Goal: Task Accomplishment & Management: Manage account settings

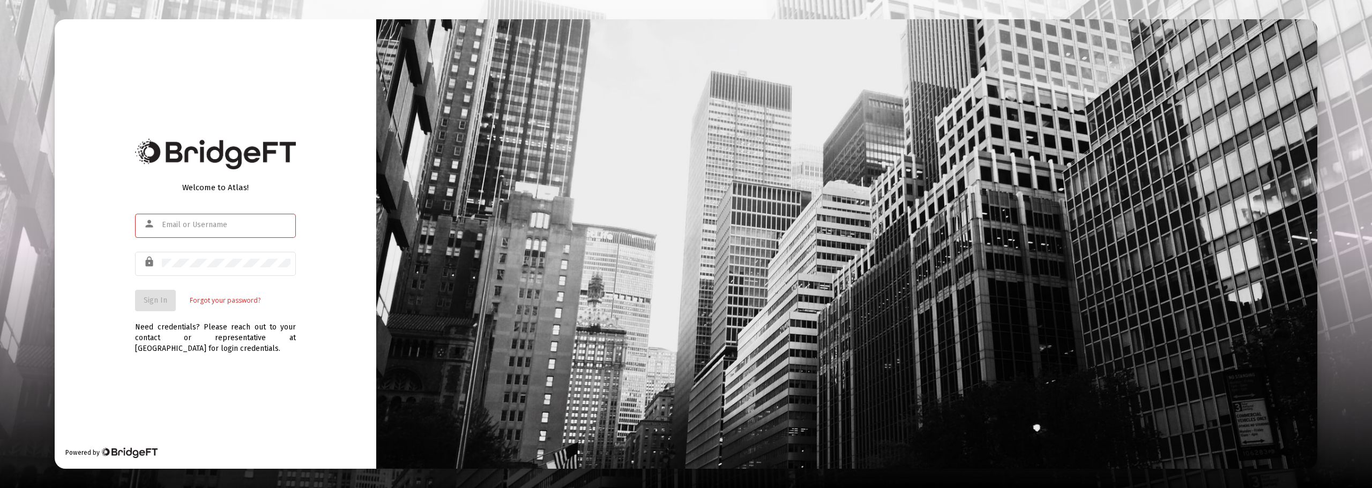
click at [180, 227] on input "text" at bounding box center [226, 225] width 129 height 9
type input "[EMAIL_ADDRESS][DOMAIN_NAME]"
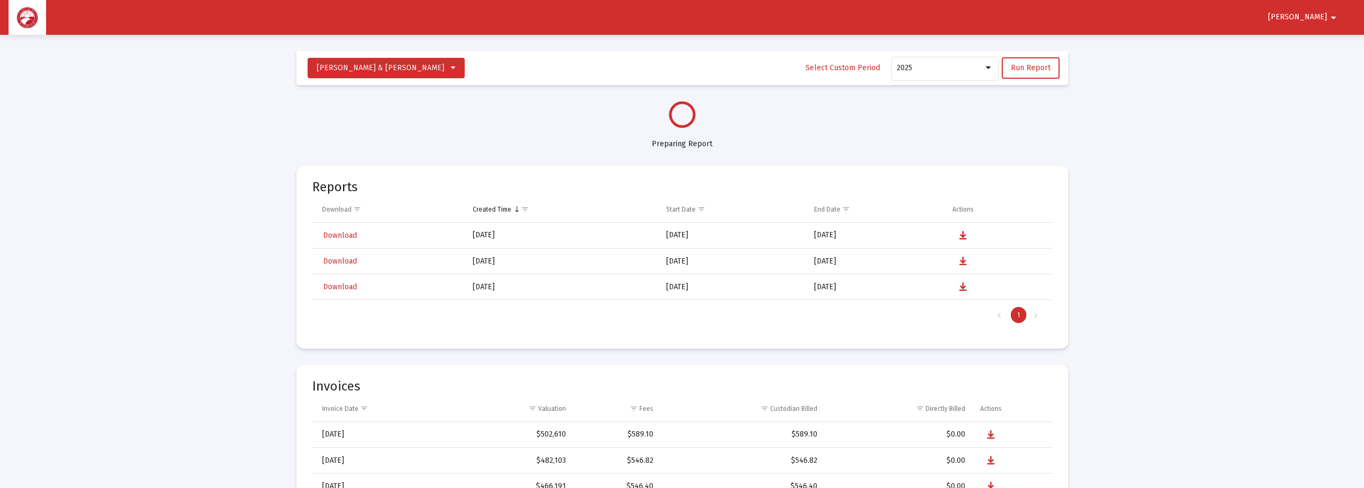
select select "View all"
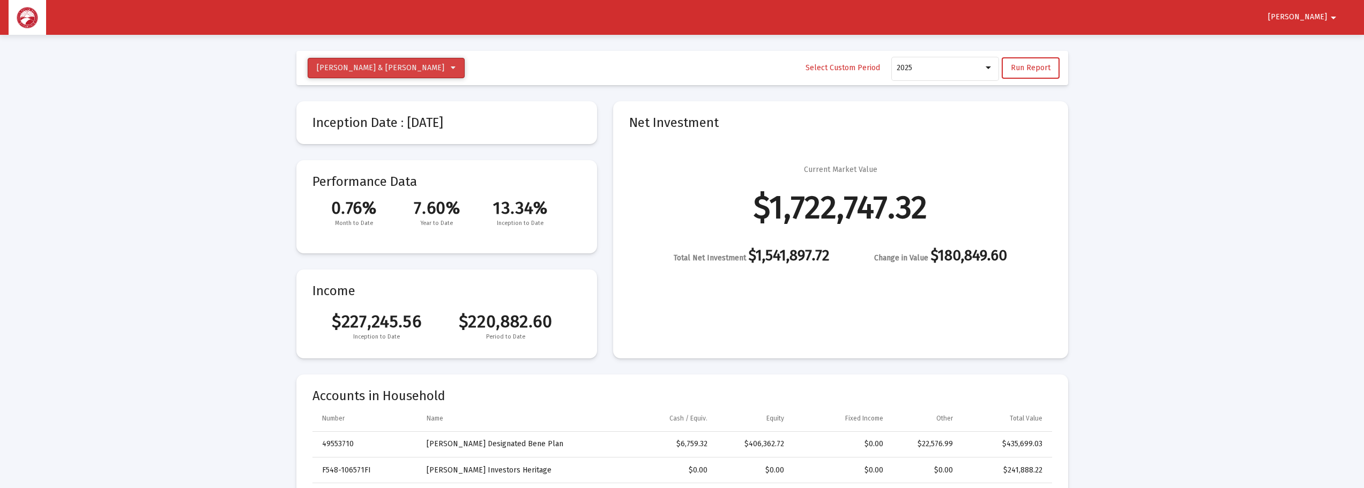
click at [451, 70] on icon at bounding box center [453, 68] width 5 height 8
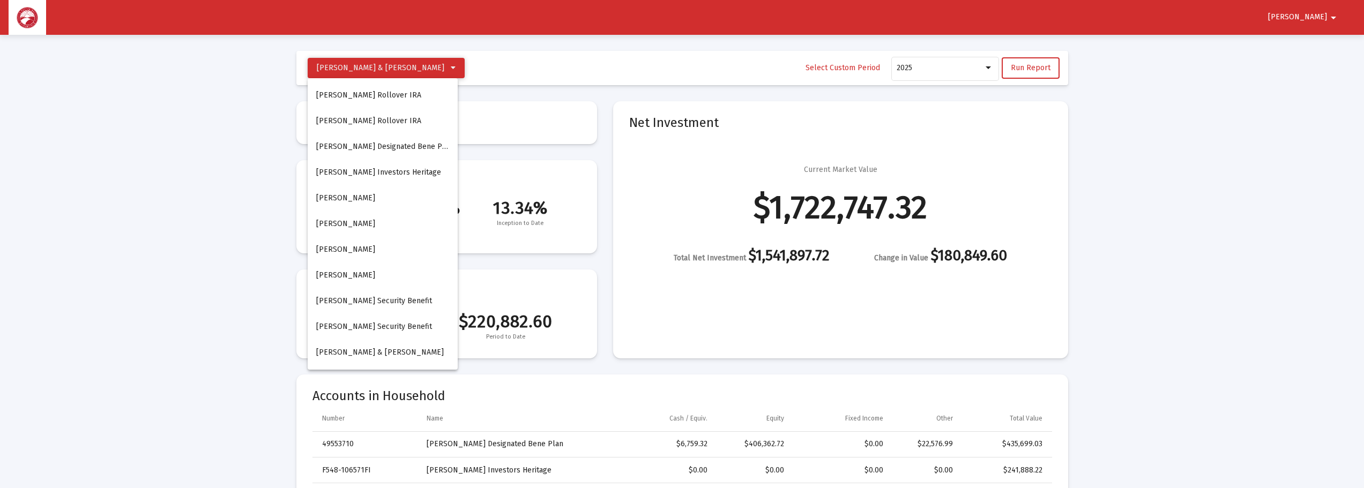
click at [436, 70] on div at bounding box center [682, 244] width 1364 height 488
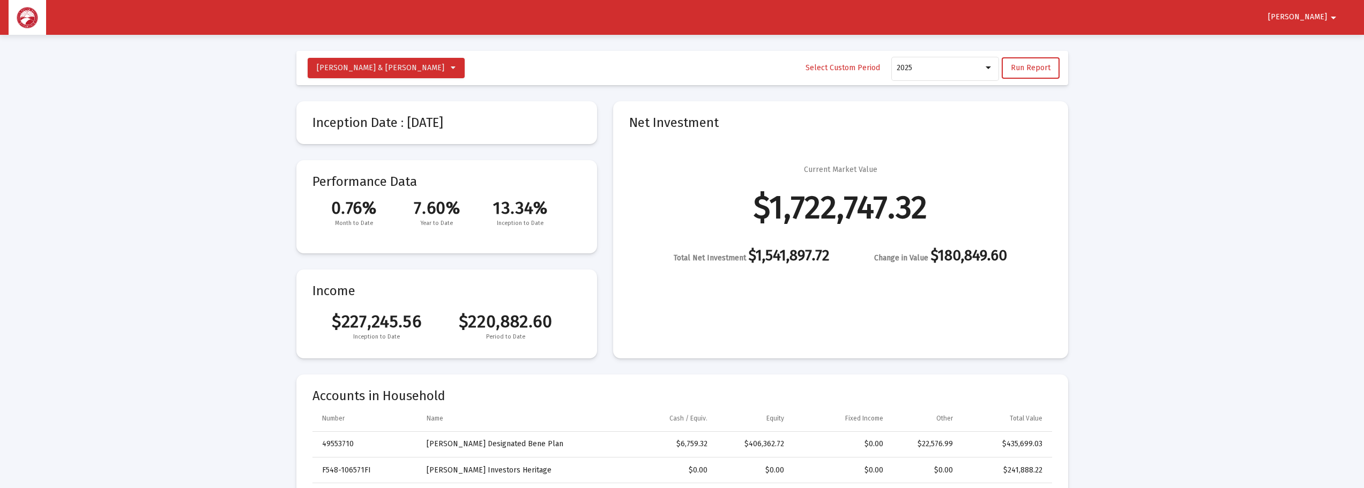
click at [1332, 22] on mat-icon "arrow_drop_down" at bounding box center [1333, 17] width 13 height 21
click at [1325, 29] on div "Logout" at bounding box center [1324, 45] width 60 height 34
drag, startPoint x: 296, startPoint y: 105, endPoint x: 1036, endPoint y: 320, distance: 770.1
click at [1036, 320] on div "Inception Date : Mar 11, 2024 Performance Data 0.76% 7.60% 13.34% Month to Date…" at bounding box center [682, 229] width 772 height 257
copy div "Inception Date : Mar 11, 2024 Performance Data 0.76% 7.60% 13.34% Month to Date…"
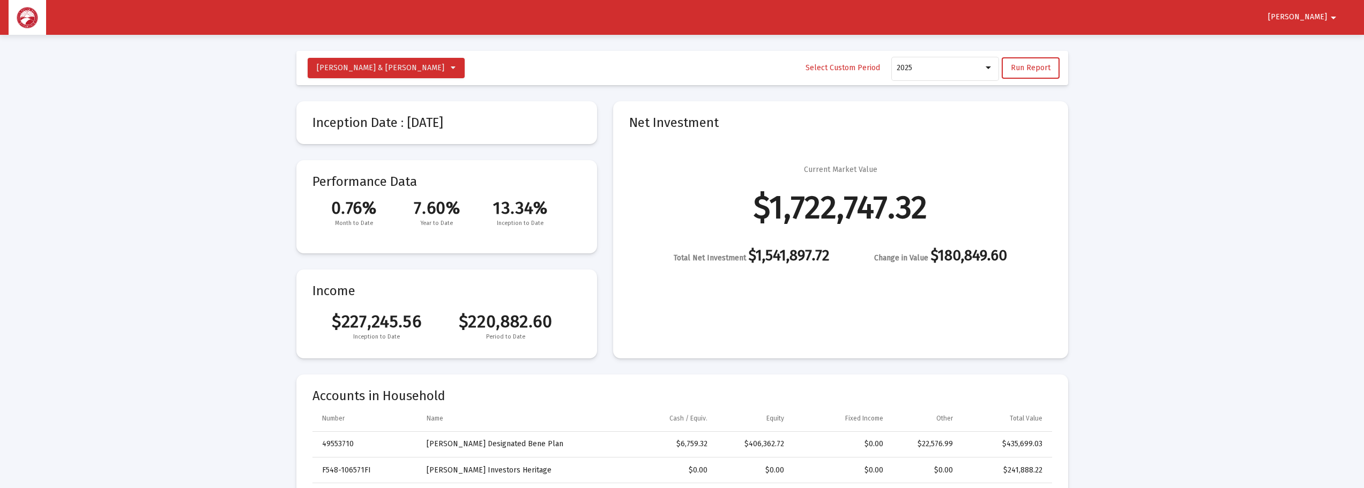
click at [1034, 163] on mat-card-content "Current Market Value $1,722,747.32 Total Net Investment $1,541,897.72 Change in…" at bounding box center [840, 197] width 423 height 131
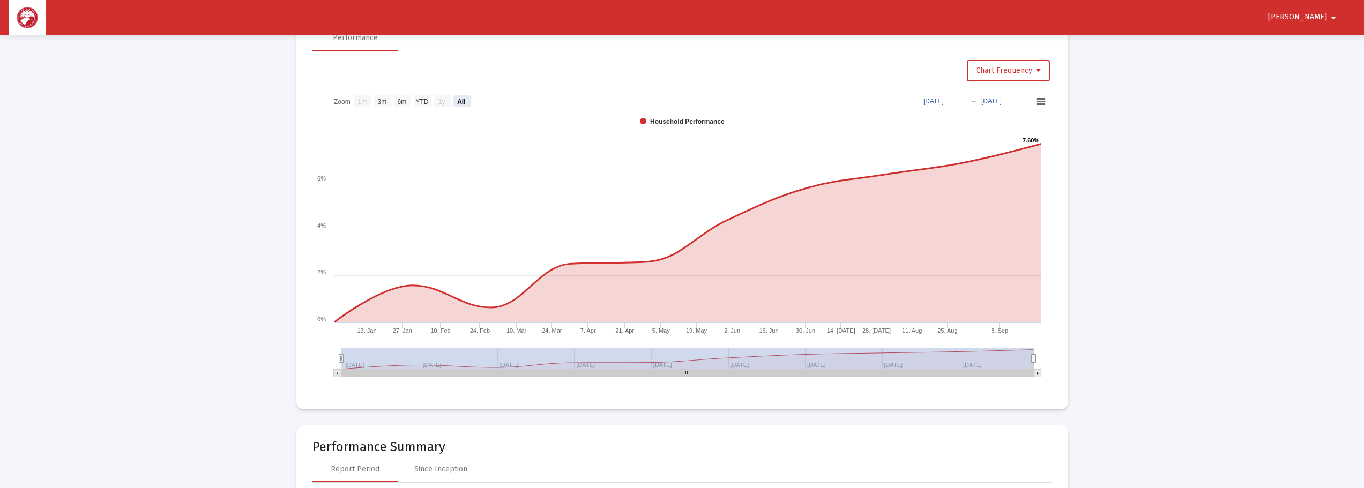
scroll to position [643, 0]
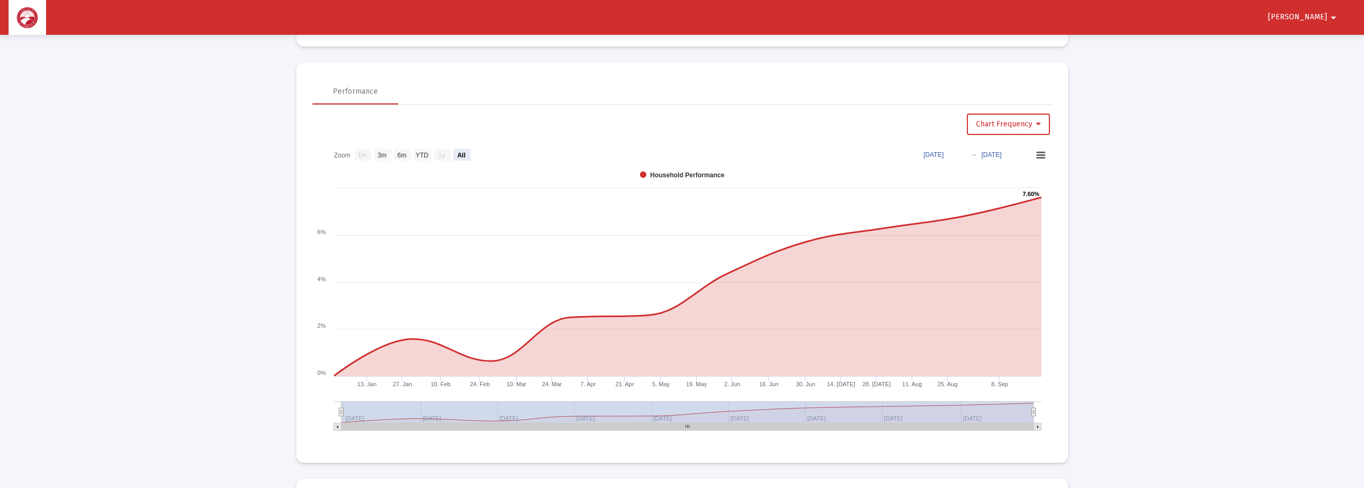
click at [321, 69] on mat-card "Performance Chart Frequency Zoom View 1 month View 3 months View 6 months View …" at bounding box center [682, 263] width 772 height 400
drag, startPoint x: 803, startPoint y: 323, endPoint x: 317, endPoint y: 69, distance: 548.2
click at [317, 69] on mat-card "Performance Chart Frequency Zoom View 1 month View 3 months View 6 months View …" at bounding box center [682, 263] width 772 height 400
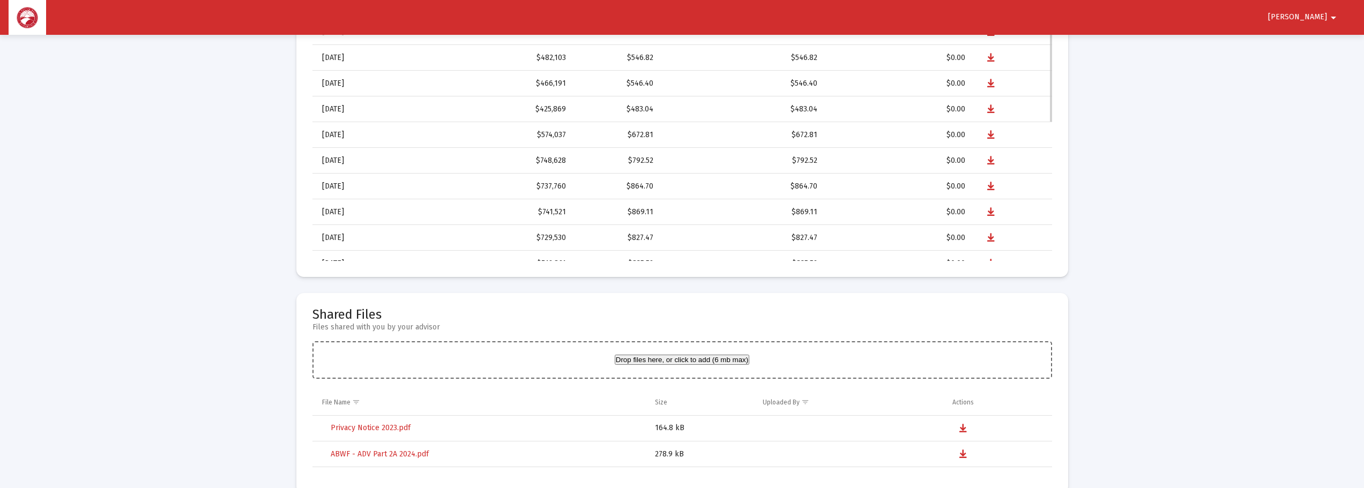
scroll to position [2358, 0]
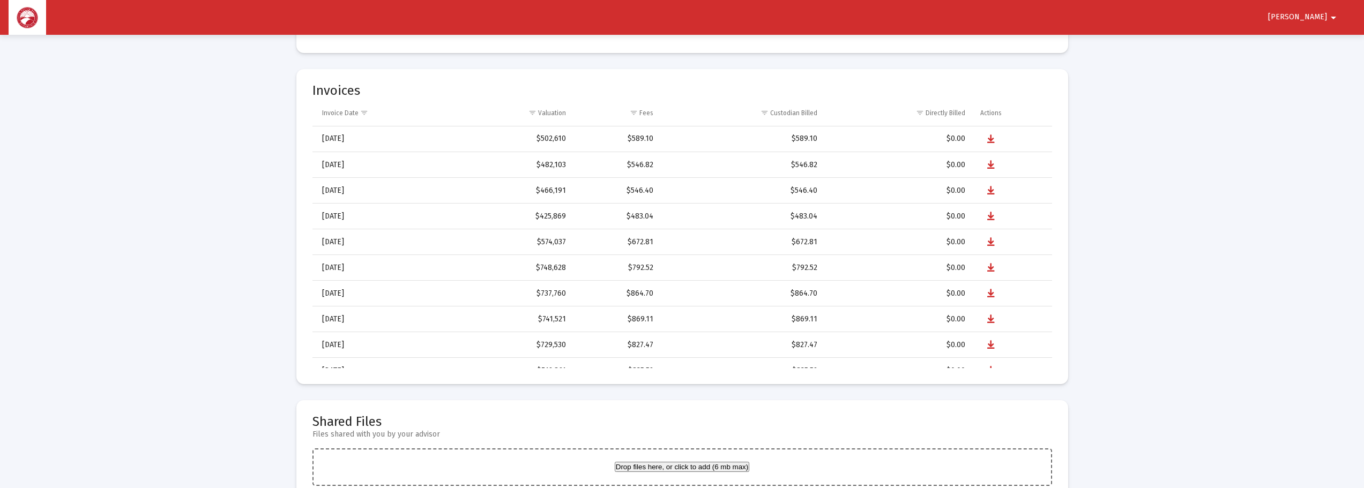
click at [309, 85] on mat-card "Invoices Invoice Date Valuation Fees Custodian Billed Directly Billed Actions 7…" at bounding box center [682, 226] width 772 height 315
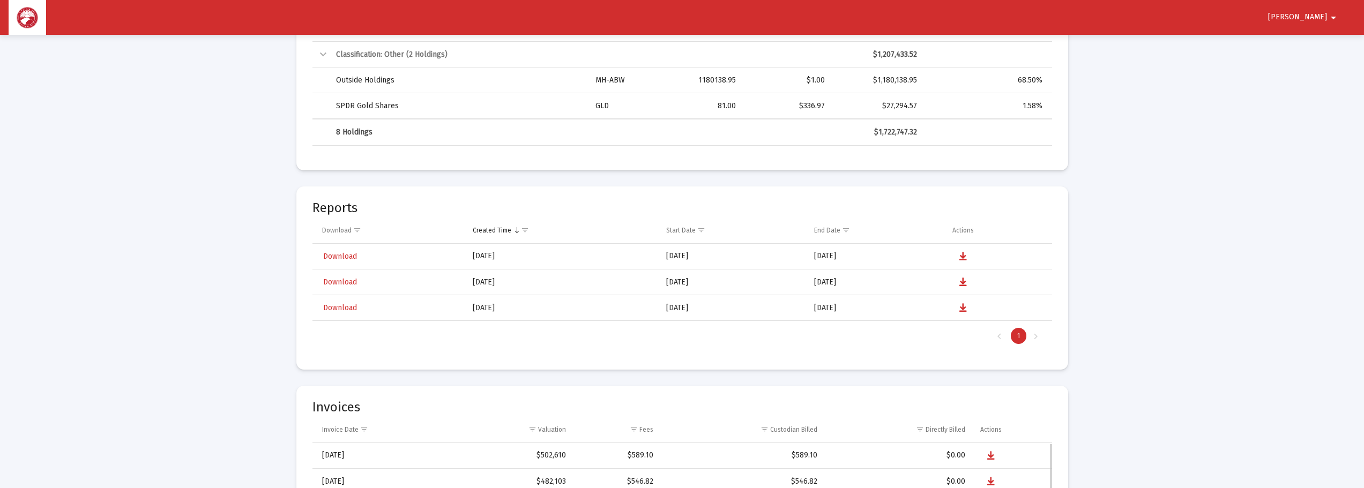
scroll to position [2036, 0]
click at [338, 263] on span "Download" at bounding box center [340, 261] width 34 height 9
click at [331, 288] on span "Download" at bounding box center [340, 286] width 34 height 9
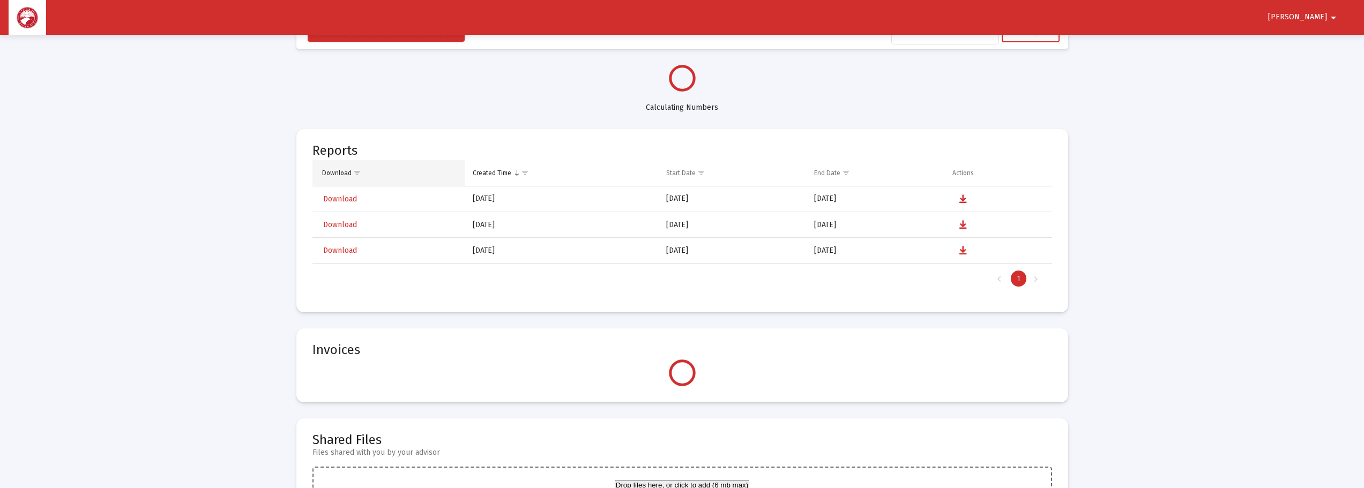
scroll to position [54, 0]
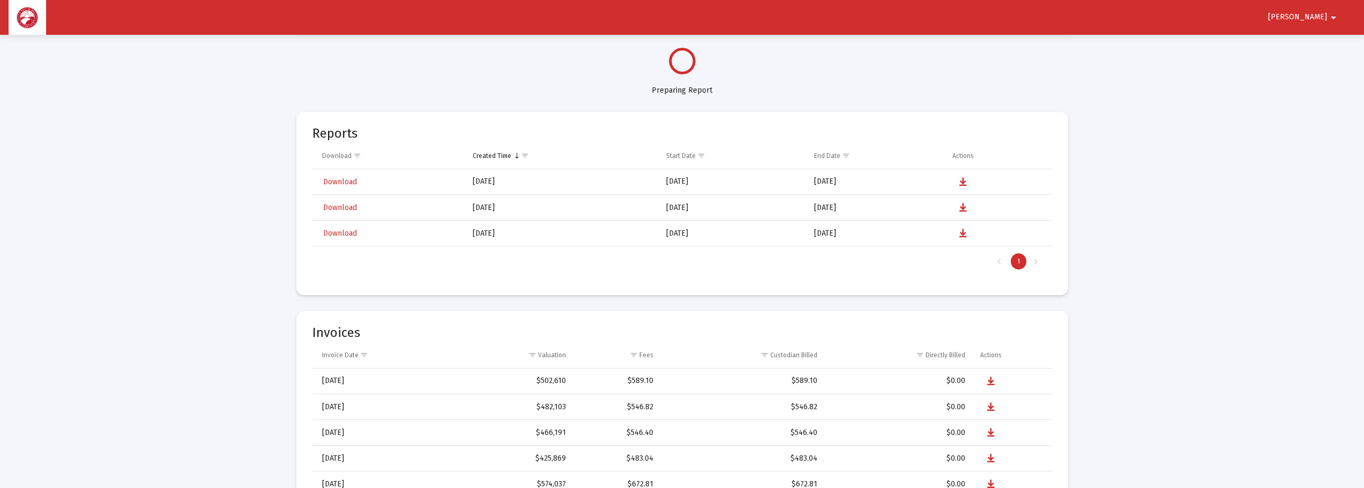
select select "View all"
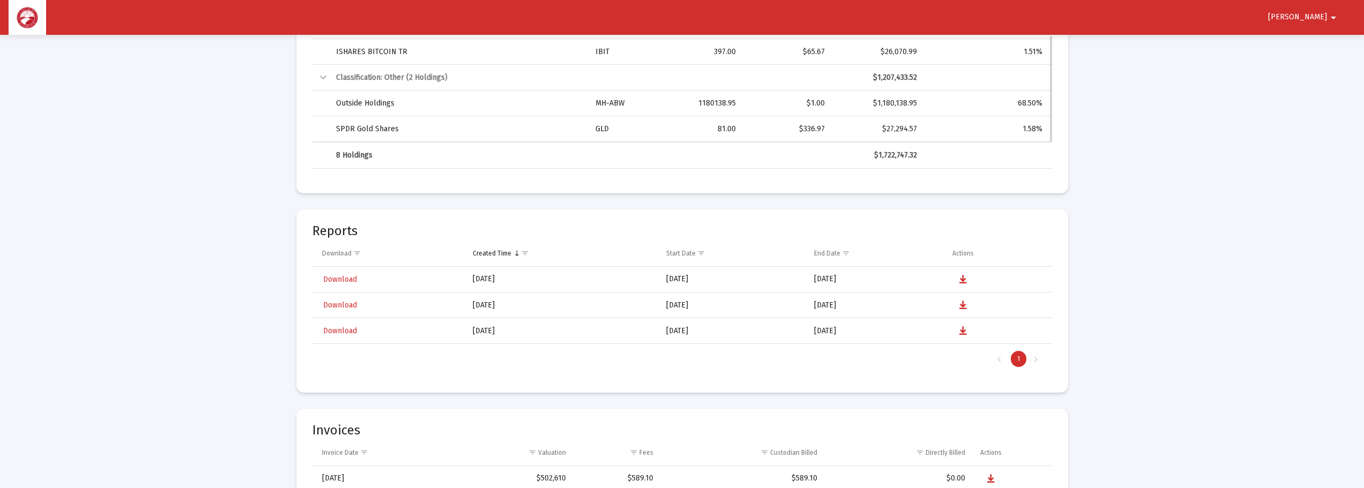
scroll to position [2143, 0]
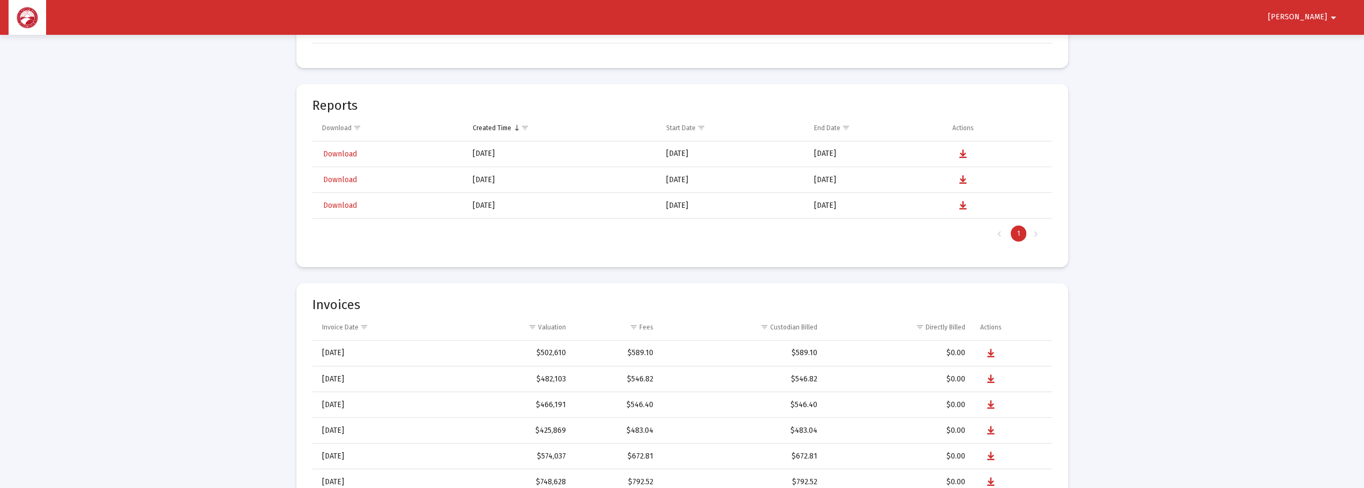
click at [331, 207] on span "Download" at bounding box center [340, 205] width 34 height 9
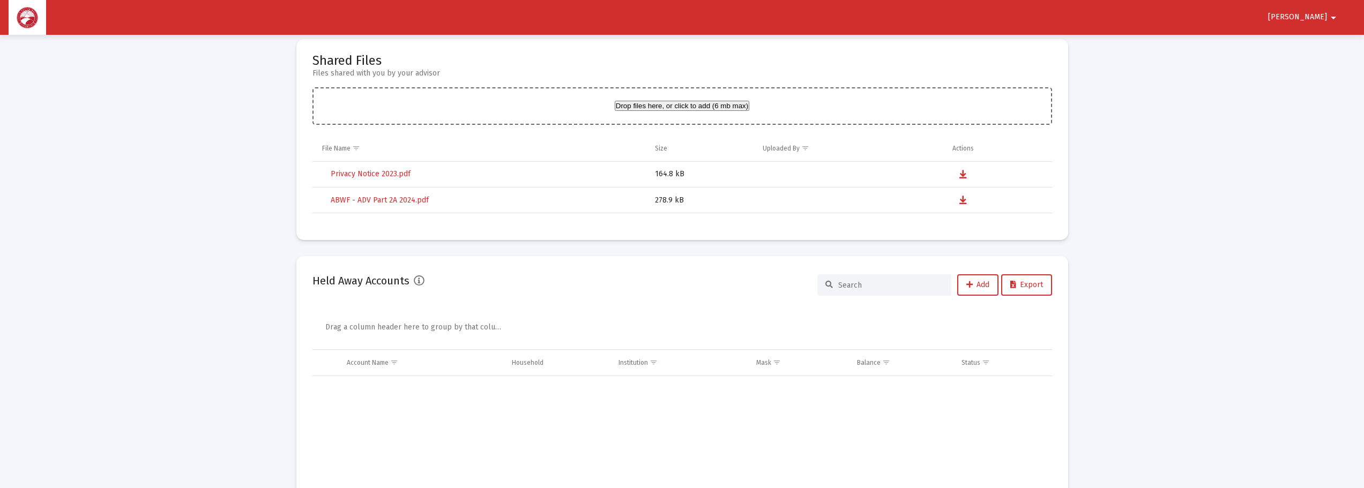
scroll to position [2733, 0]
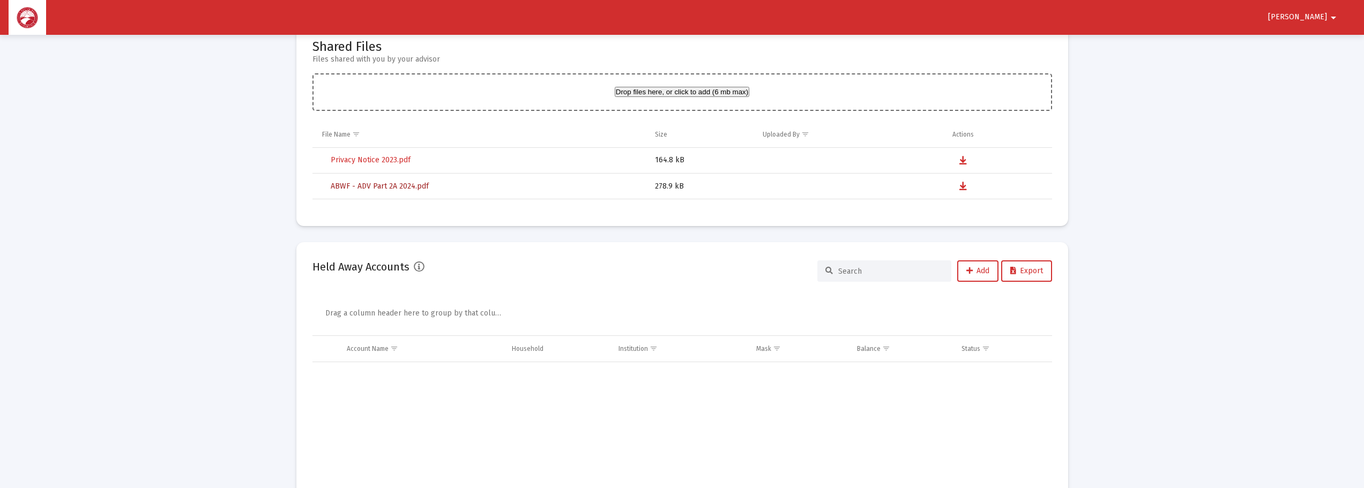
click at [388, 188] on span "ABWF - ADV Part 2A 2024.pdf" at bounding box center [380, 186] width 98 height 9
click at [355, 163] on span "Privacy Notice 2023.pdf" at bounding box center [371, 159] width 80 height 9
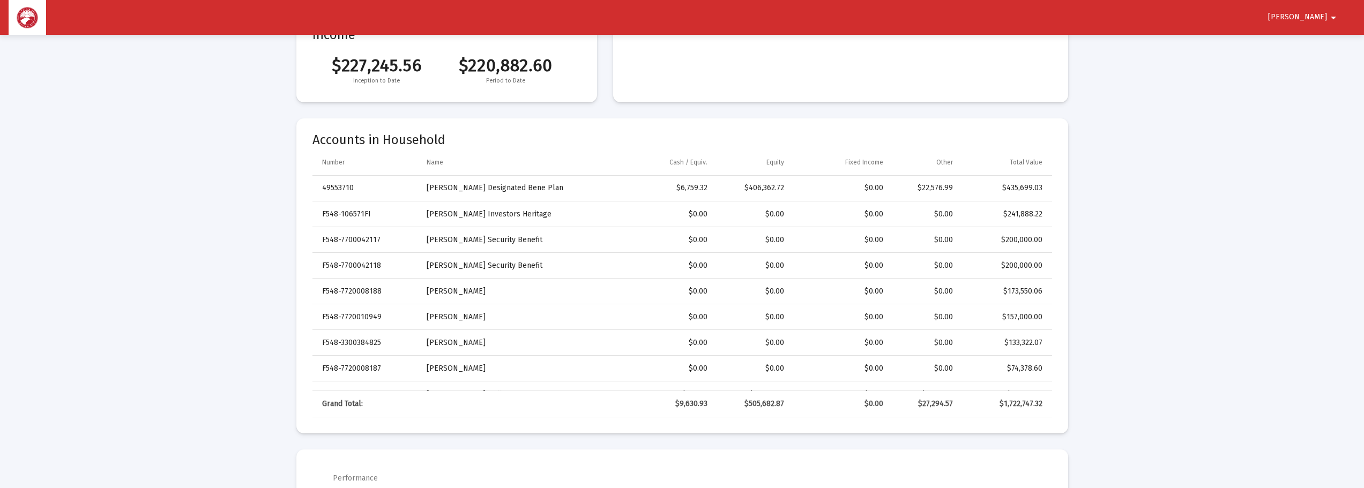
scroll to position [268, 0]
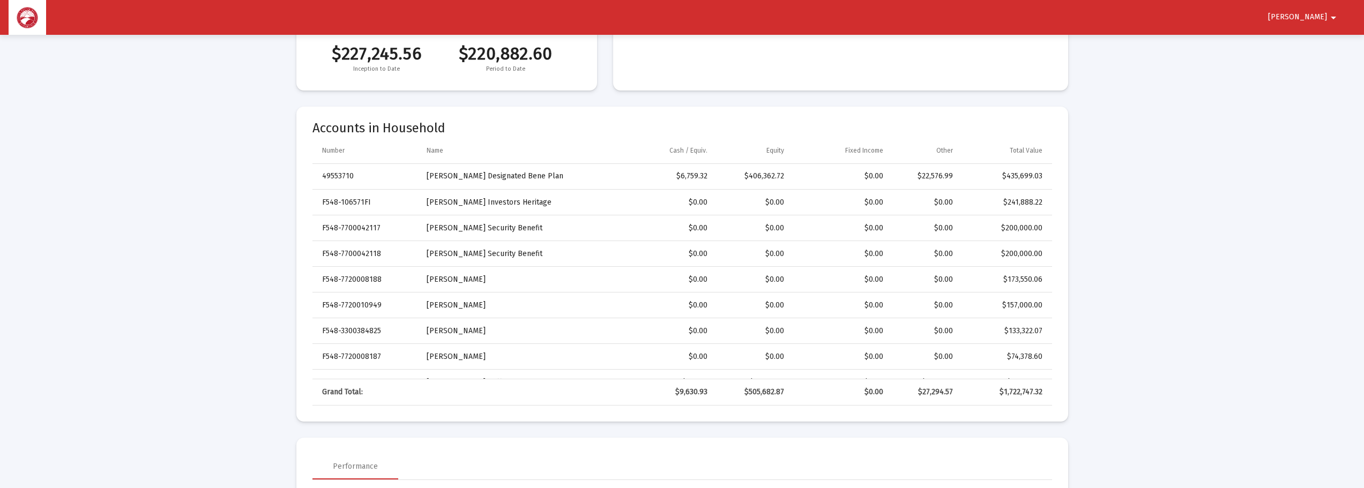
click at [305, 124] on mat-card "Accounts in Household Number Name Cash / Equiv. Equity Fixed Income Other Total…" at bounding box center [682, 264] width 772 height 315
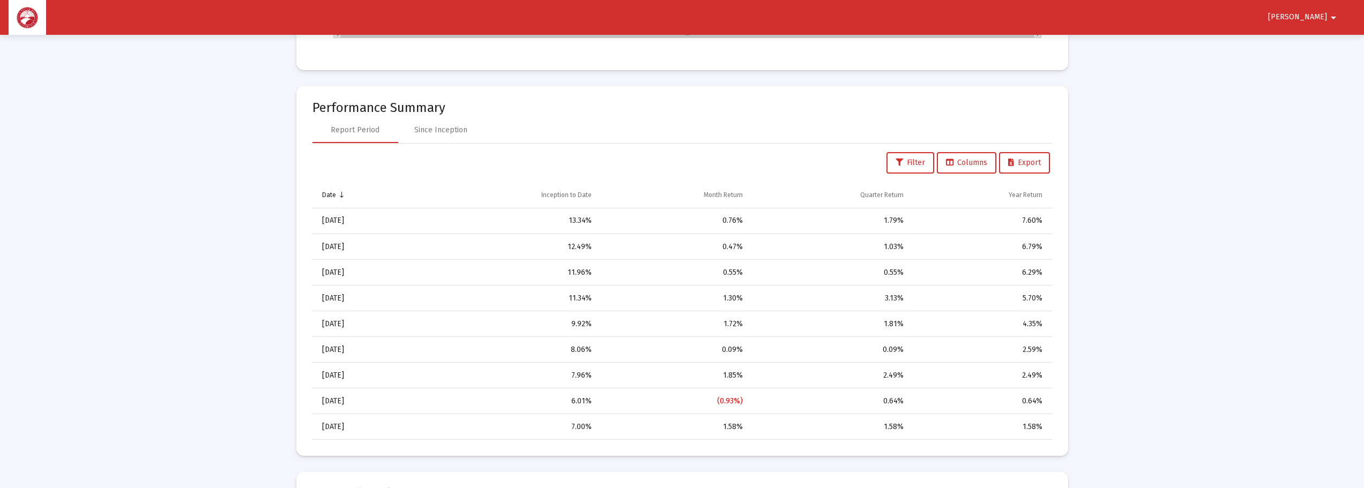
scroll to position [1072, 0]
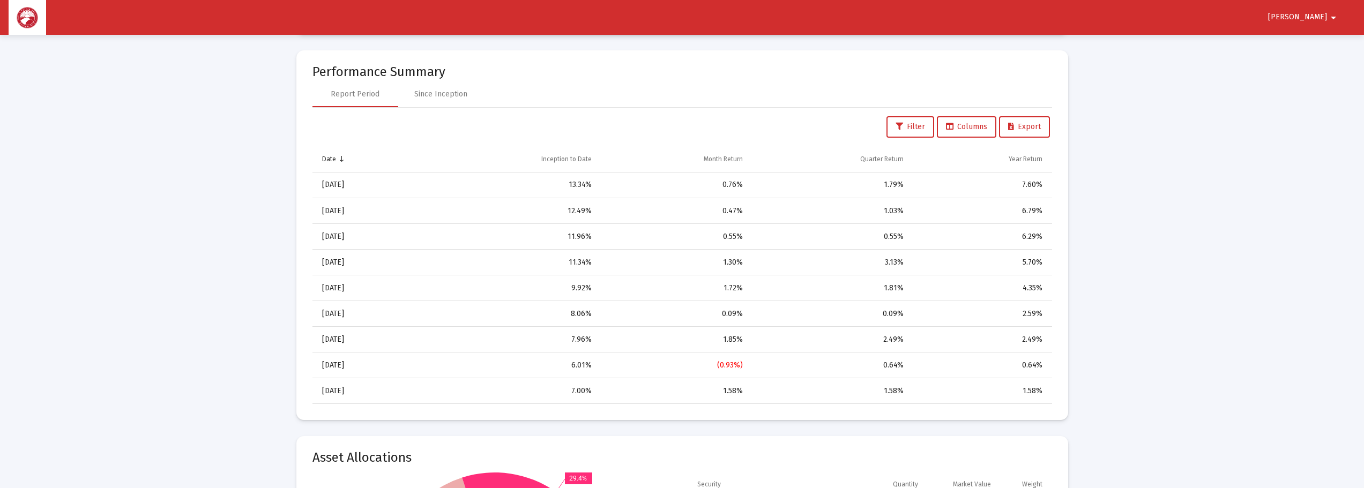
click at [303, 61] on mat-card "Performance Summary Report Period Since Inception Filter Columns Export Date In…" at bounding box center [682, 235] width 772 height 370
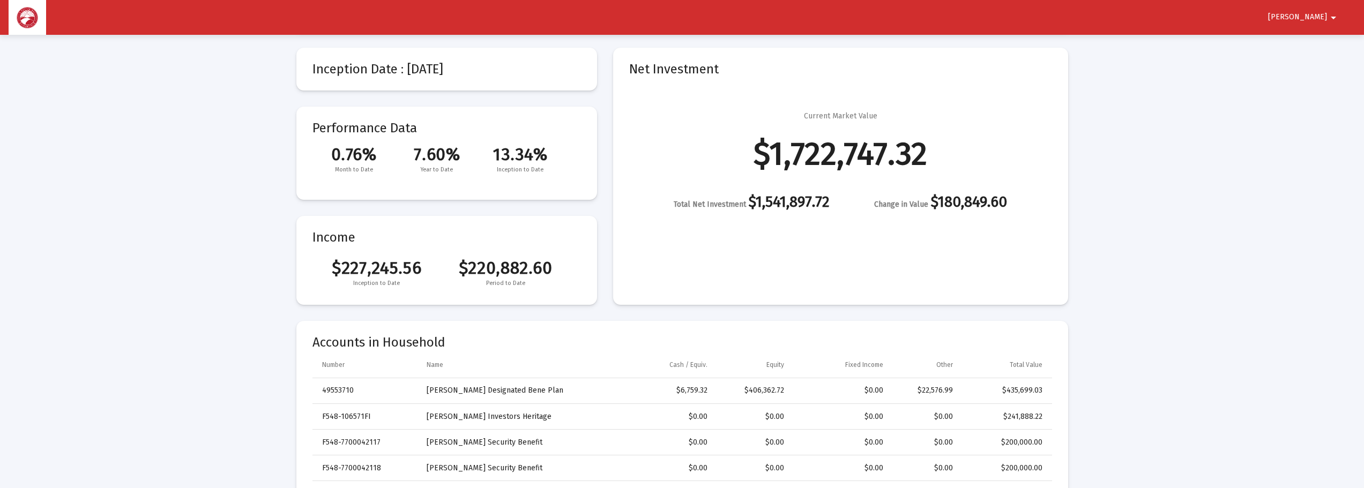
scroll to position [0, 0]
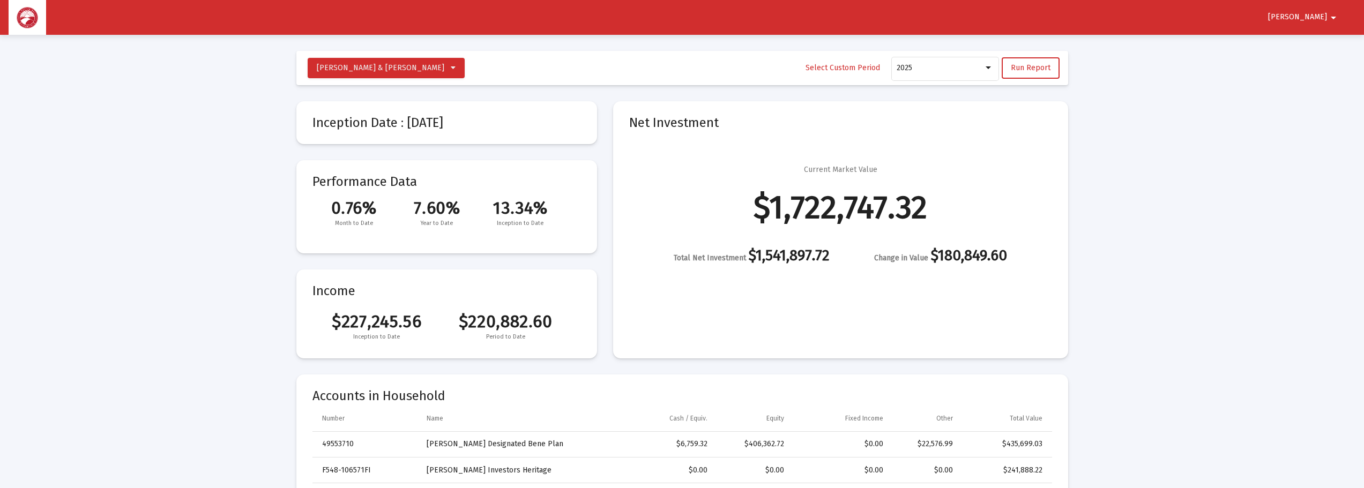
click at [1332, 20] on mat-icon "arrow_drop_down" at bounding box center [1333, 17] width 13 height 21
click at [1331, 45] on button "Logout" at bounding box center [1324, 46] width 60 height 26
